Goal: Task Accomplishment & Management: Complete application form

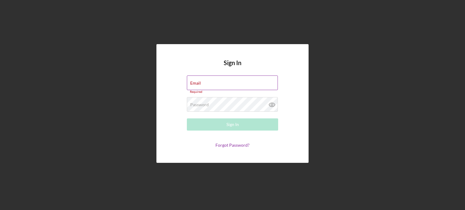
click at [224, 83] on div "Email Required" at bounding box center [232, 85] width 91 height 18
click at [218, 83] on input "Email" at bounding box center [232, 83] width 91 height 15
type input "[EMAIL_ADDRESS][DOMAIN_NAME]"
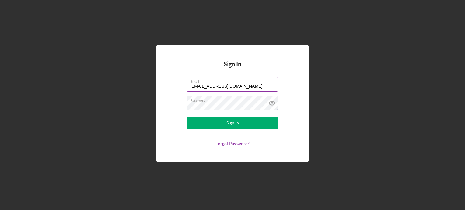
click at [187, 117] on button "Sign In" at bounding box center [232, 123] width 91 height 12
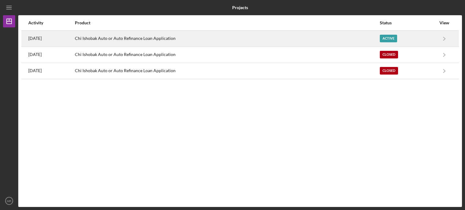
click at [225, 37] on div "Chi Ishobak Auto or Auto Refinance Loan Application" at bounding box center [227, 38] width 305 height 15
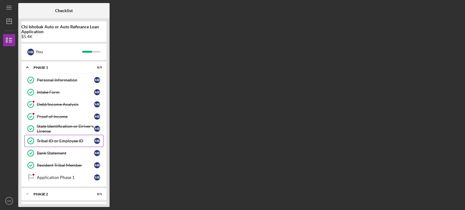
scroll to position [26, 0]
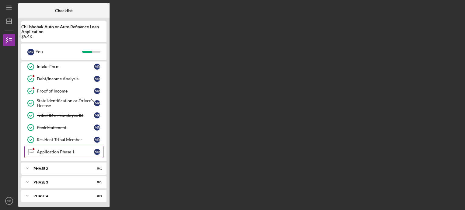
click at [71, 151] on div "Application Phase 1" at bounding box center [65, 152] width 57 height 5
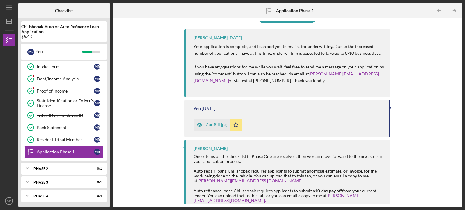
scroll to position [65, 0]
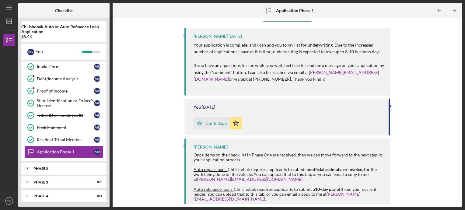
click at [62, 167] on div "Phase 2" at bounding box center [66, 169] width 65 height 4
click at [60, 180] on div "Application Stage 2" at bounding box center [65, 181] width 57 height 5
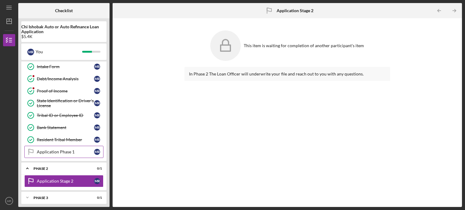
click at [57, 151] on div "Application Phase 1" at bounding box center [65, 152] width 57 height 5
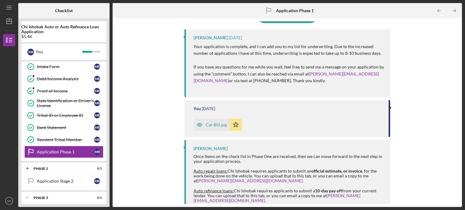
scroll to position [65, 0]
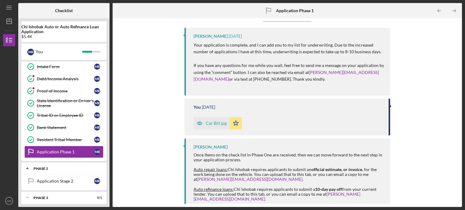
click at [44, 168] on div "Phase 2" at bounding box center [66, 169] width 65 height 4
click at [44, 167] on div "Phase 2" at bounding box center [66, 169] width 65 height 4
click at [65, 182] on link "Application Stage 2 Application Stage 2 M R" at bounding box center [63, 181] width 79 height 12
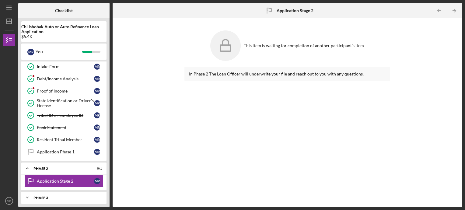
click at [42, 196] on div "Phase 3" at bounding box center [66, 198] width 65 height 4
click at [41, 196] on div "Phase 3" at bounding box center [66, 198] width 65 height 4
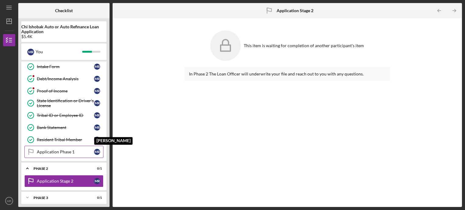
scroll to position [41, 0]
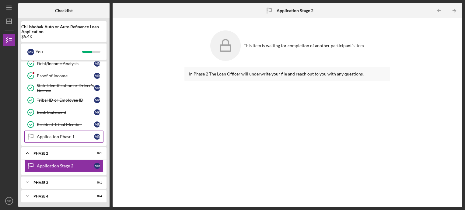
click at [57, 137] on div "Application Phase 1" at bounding box center [65, 136] width 57 height 5
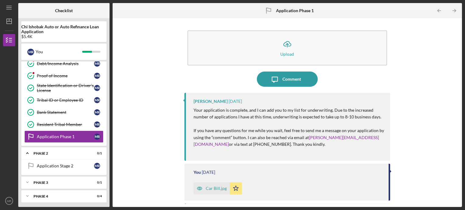
drag, startPoint x: 213, startPoint y: 190, endPoint x: 227, endPoint y: 164, distance: 29.3
click at [227, 164] on div "You [DATE] Car Bill.jpg Icon/Star" at bounding box center [288, 182] width 206 height 37
click at [212, 187] on div "Car Bill.jpg" at bounding box center [216, 188] width 21 height 5
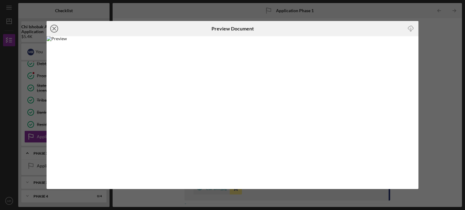
click at [55, 30] on icon "Icon/Close" at bounding box center [54, 28] width 15 height 15
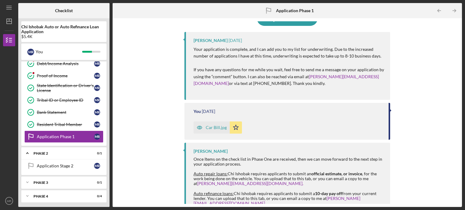
scroll to position [65, 0]
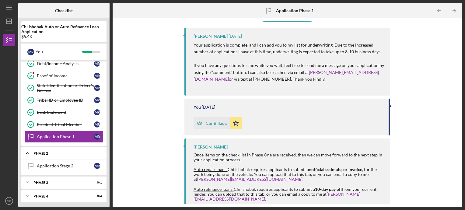
click at [48, 152] on div "Phase 2" at bounding box center [66, 154] width 65 height 4
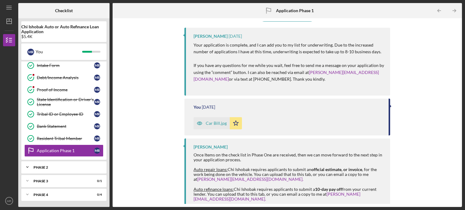
scroll to position [26, 0]
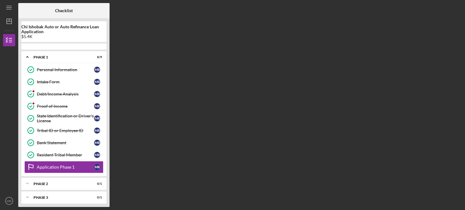
scroll to position [15, 0]
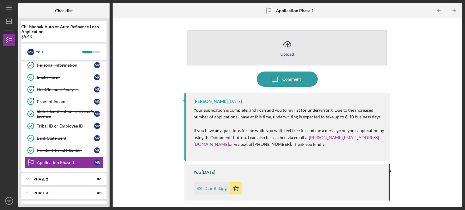
drag, startPoint x: 207, startPoint y: 187, endPoint x: 204, endPoint y: 38, distance: 149.3
click at [204, 38] on div "Icon/Upload Upload Icon/Message Comment Bereniz Sotelo 1 week ago Your applicat…" at bounding box center [288, 112] width 206 height 183
click at [288, 45] on icon "Icon/Upload" at bounding box center [287, 44] width 15 height 15
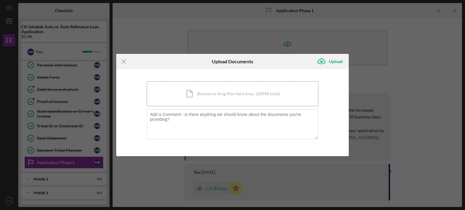
click at [207, 91] on div "Icon/Document Browse or drag files here (max 100MB total) Tap to choose files o…" at bounding box center [233, 93] width 172 height 25
click at [119, 62] on icon "Icon/Menu Close" at bounding box center [123, 61] width 15 height 15
